Goal: Task Accomplishment & Management: Manage account settings

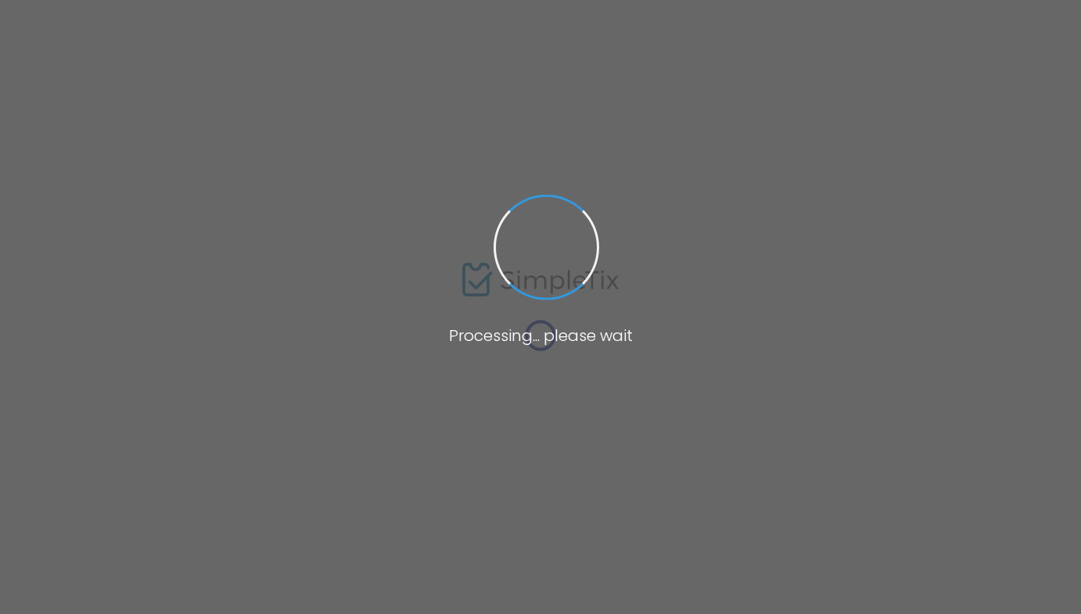
type input "Sanctuary"
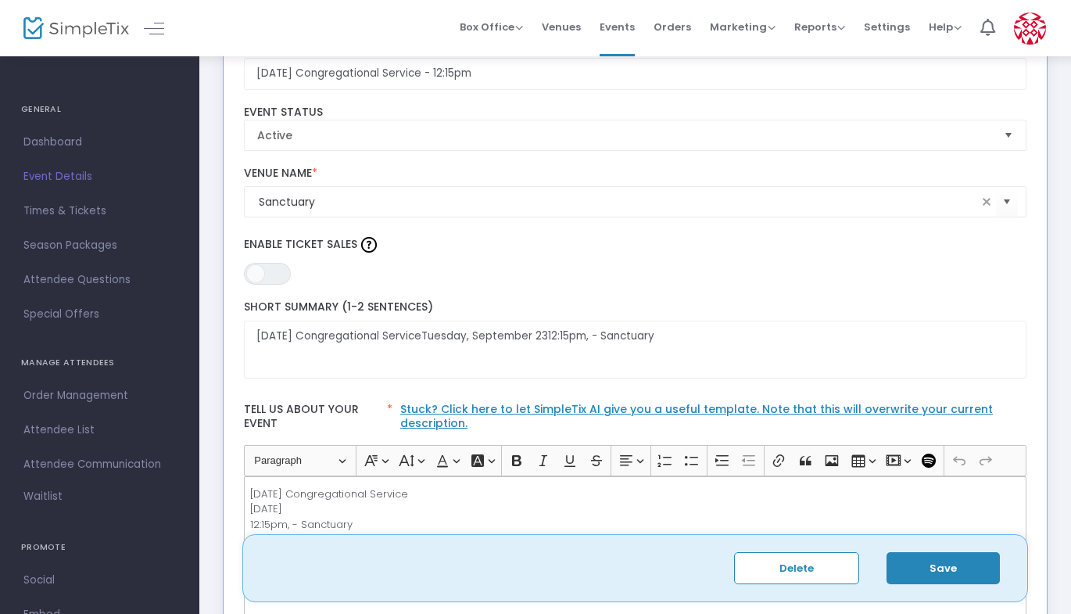
click at [296, 523] on p "[DATE] Congregational Service [DATE] 12:15pm, - [GEOGRAPHIC_DATA]" at bounding box center [634, 509] width 769 height 46
click at [69, 428] on span "Attendee List" at bounding box center [99, 430] width 152 height 20
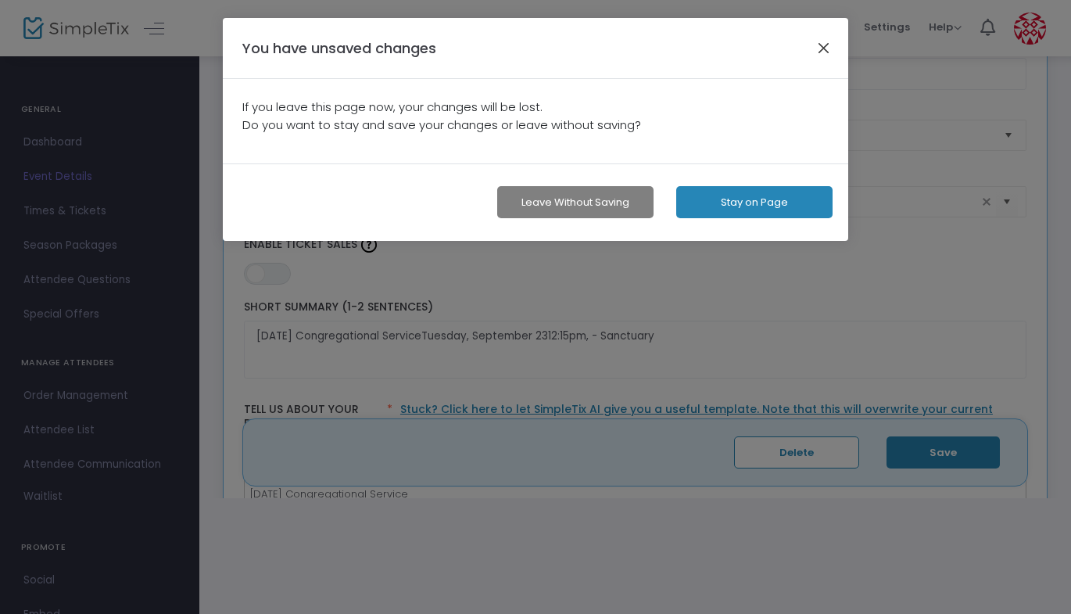
click at [829, 45] on button "button" at bounding box center [824, 48] width 20 height 20
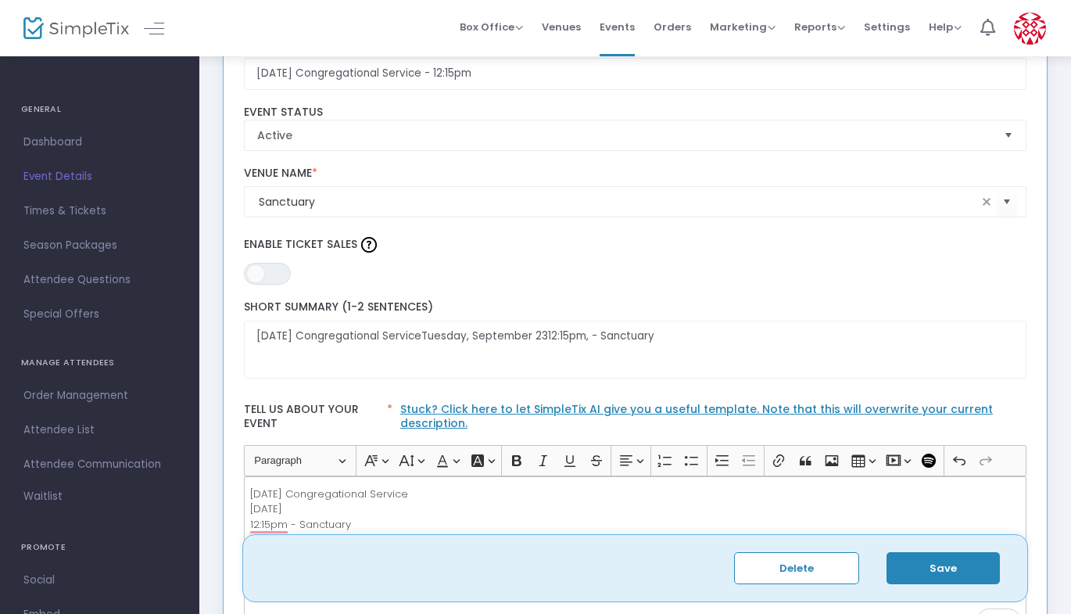
click at [941, 553] on button "Save" at bounding box center [943, 568] width 113 height 32
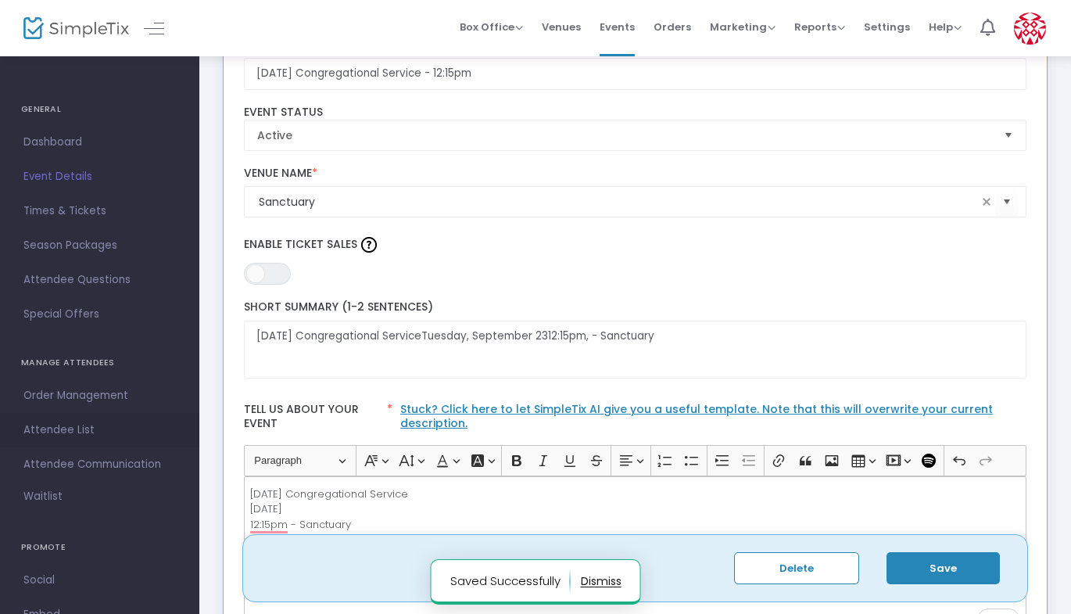
click at [72, 430] on span "Attendee List" at bounding box center [99, 430] width 152 height 20
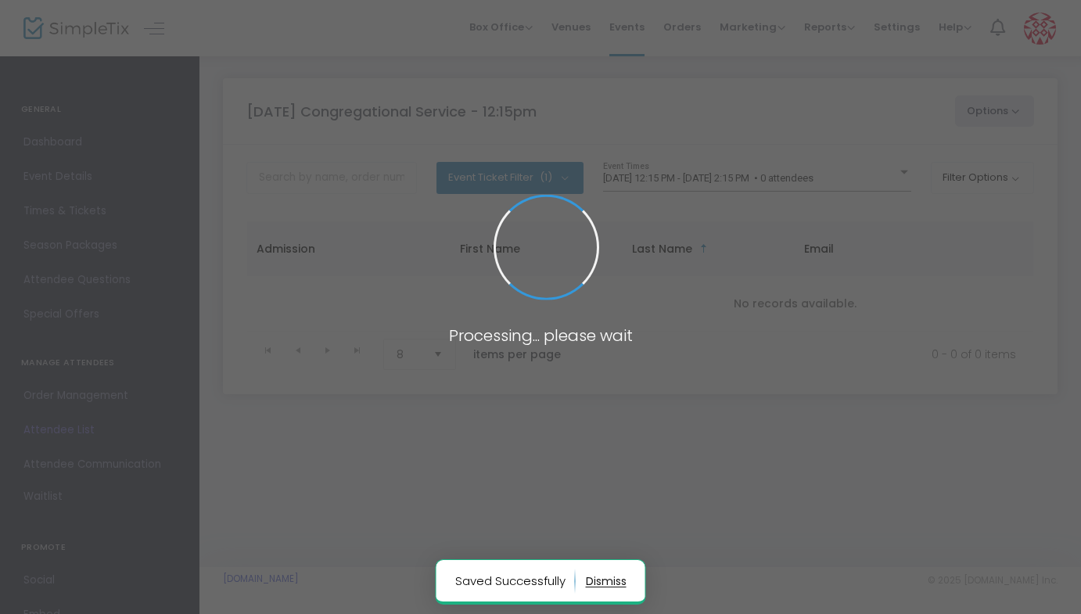
click at [946, 112] on body "Processing... please wait Saved Successfully Box Office Sell Tickets Bookings S…" at bounding box center [540, 307] width 1081 height 614
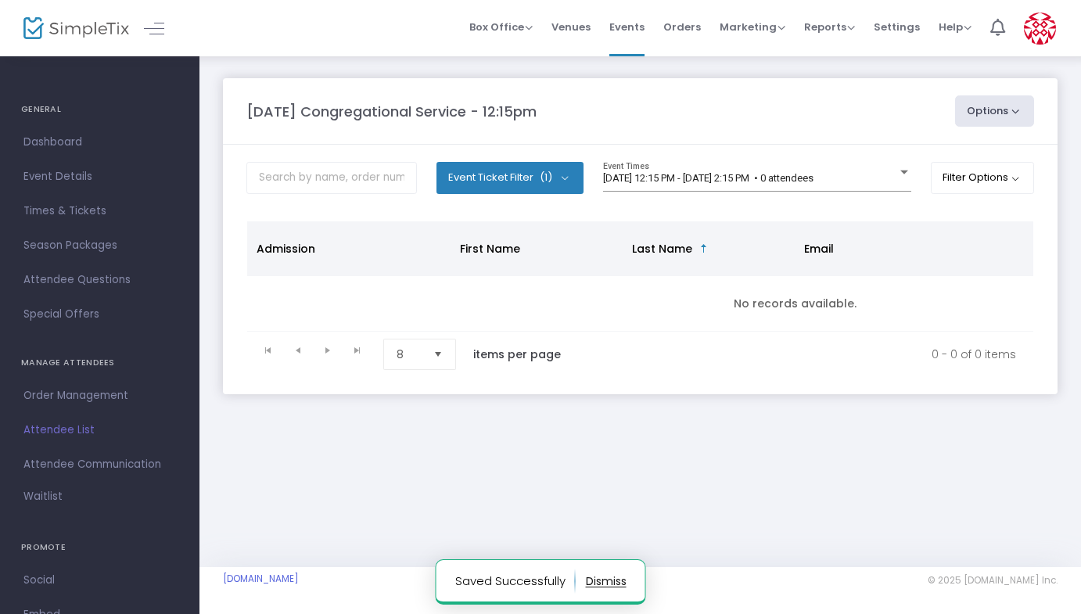
click at [969, 113] on button "Options" at bounding box center [995, 110] width 80 height 31
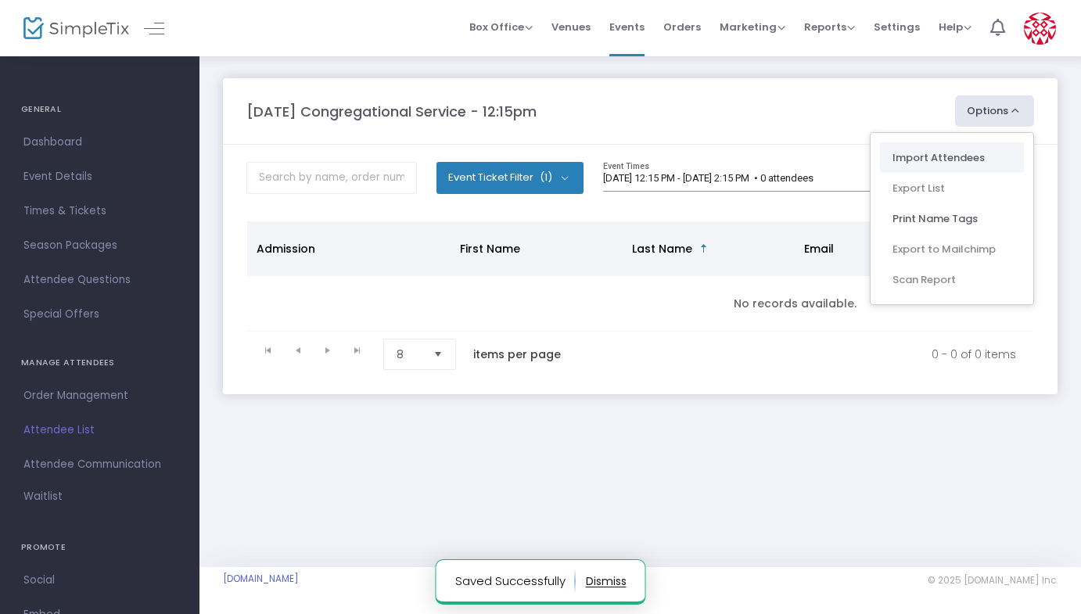
click at [938, 153] on li "Import Attendees" at bounding box center [952, 157] width 144 height 30
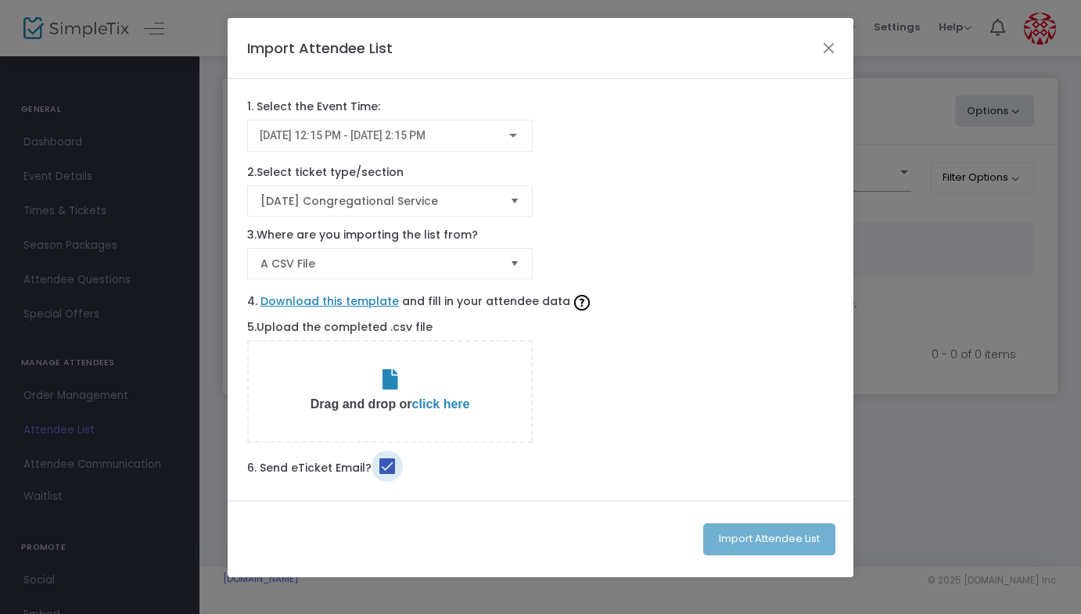
click at [382, 464] on span at bounding box center [387, 466] width 16 height 16
click at [386, 474] on input "checkbox" at bounding box center [386, 474] width 1 height 1
checkbox input "false"
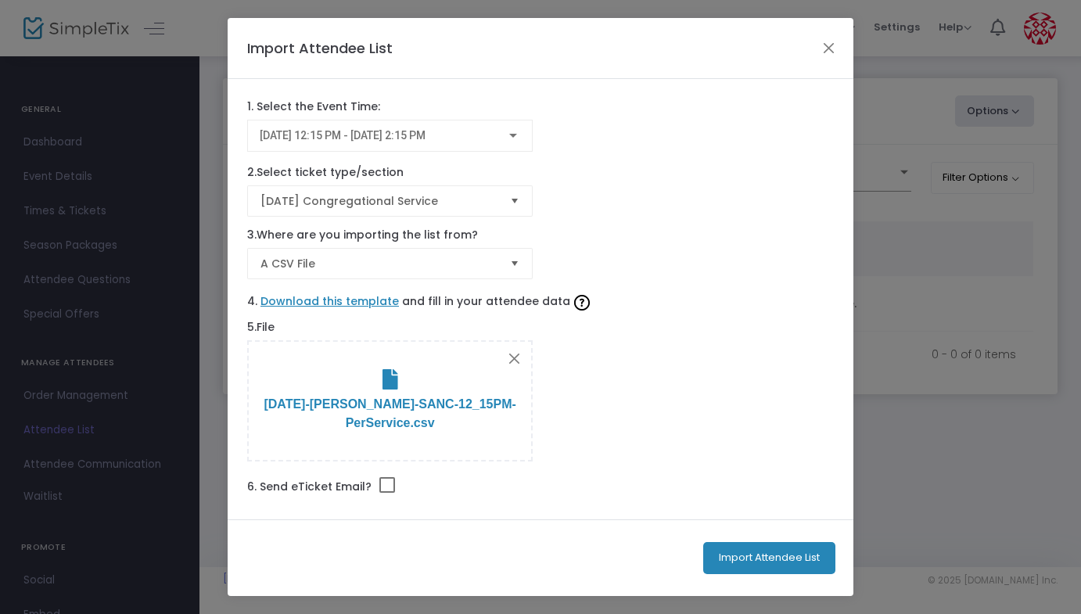
click at [766, 551] on button "Import Attendee List" at bounding box center [769, 558] width 132 height 32
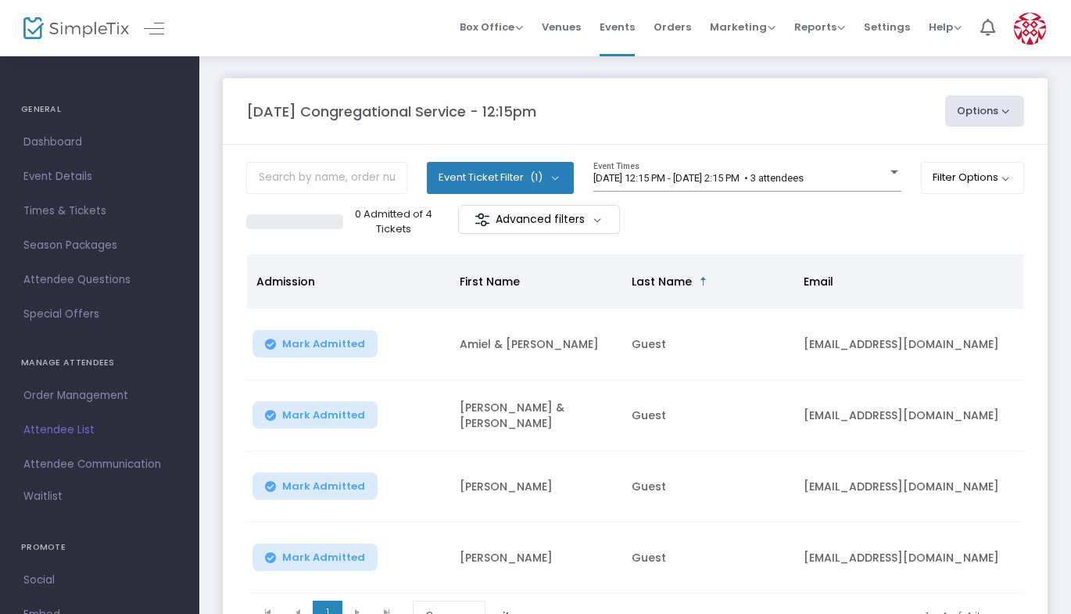
click at [830, 95] on div "[DATE] Congregational Service - 12:15pm Options Import Attendees Export List Pr…" at bounding box center [635, 110] width 794 height 31
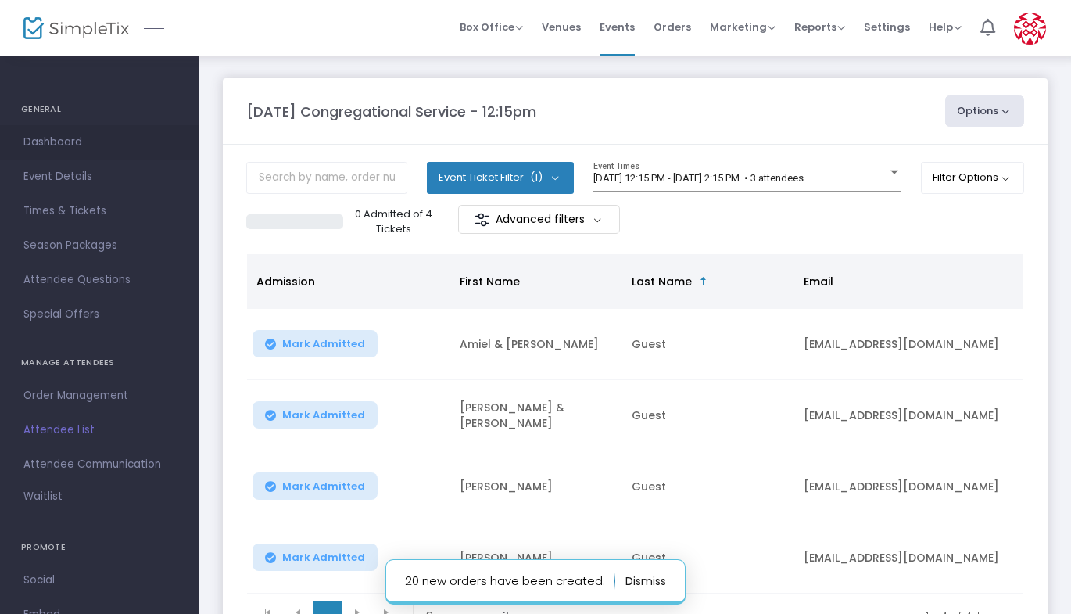
click at [61, 148] on span "Dashboard" at bounding box center [99, 142] width 152 height 20
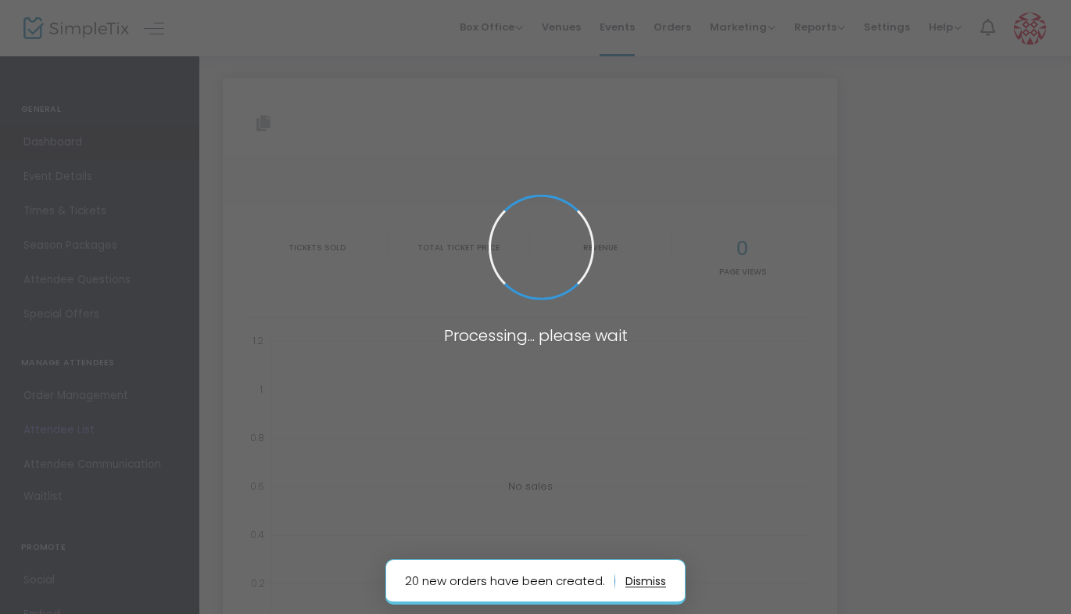
type input "[URL][DOMAIN_NAME]"
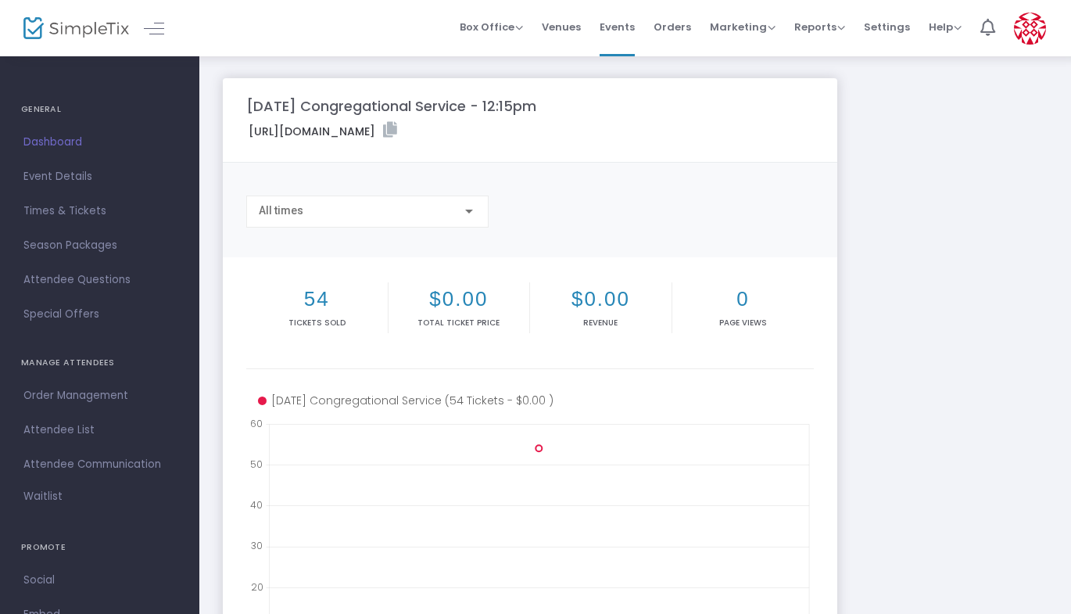
click at [951, 565] on div "[DATE] Congregational Service - 12:15pm [URL][DOMAIN_NAME] Copy All times 54 Ti…" at bounding box center [635, 467] width 841 height 778
click at [783, 130] on div "[URL][DOMAIN_NAME]" at bounding box center [529, 133] width 583 height 23
click at [397, 132] on icon at bounding box center [390, 130] width 14 height 16
